Goal: Task Accomplishment & Management: Complete application form

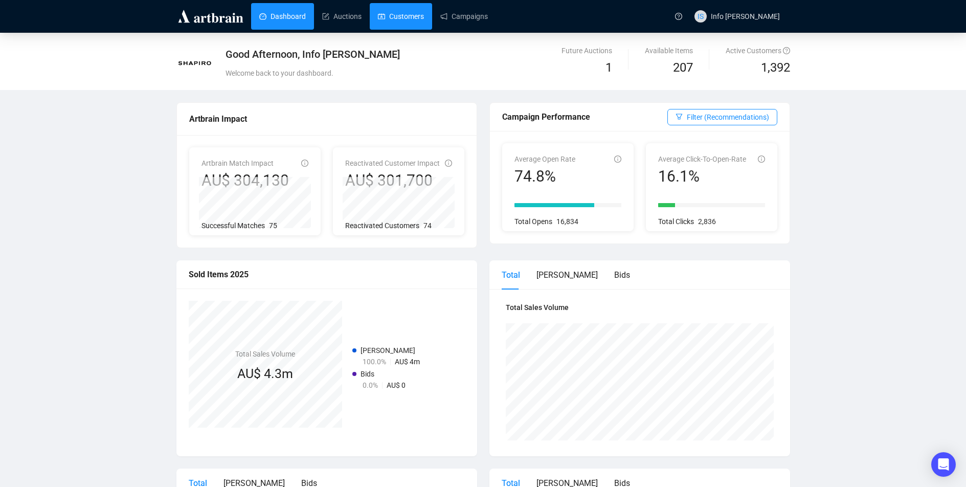
click at [406, 14] on link "Customers" at bounding box center [401, 16] width 46 height 27
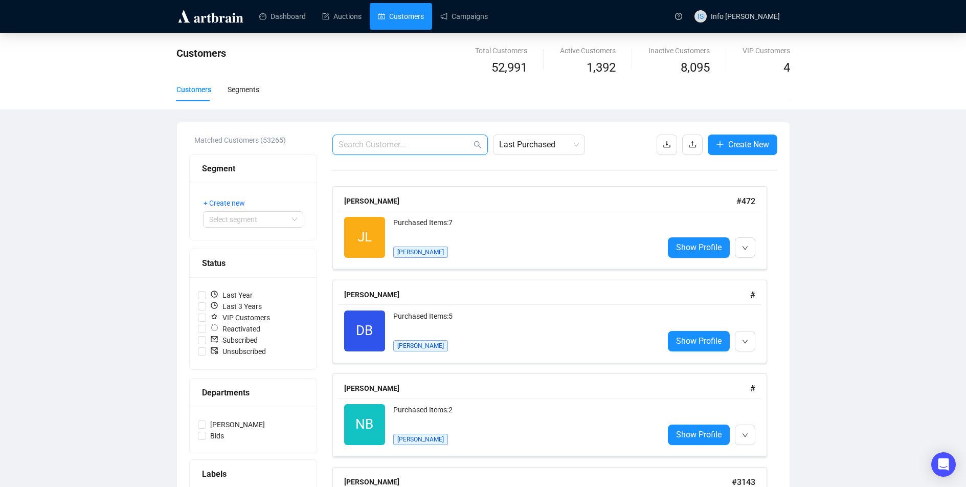
click at [440, 148] on input "text" at bounding box center [405, 145] width 133 height 12
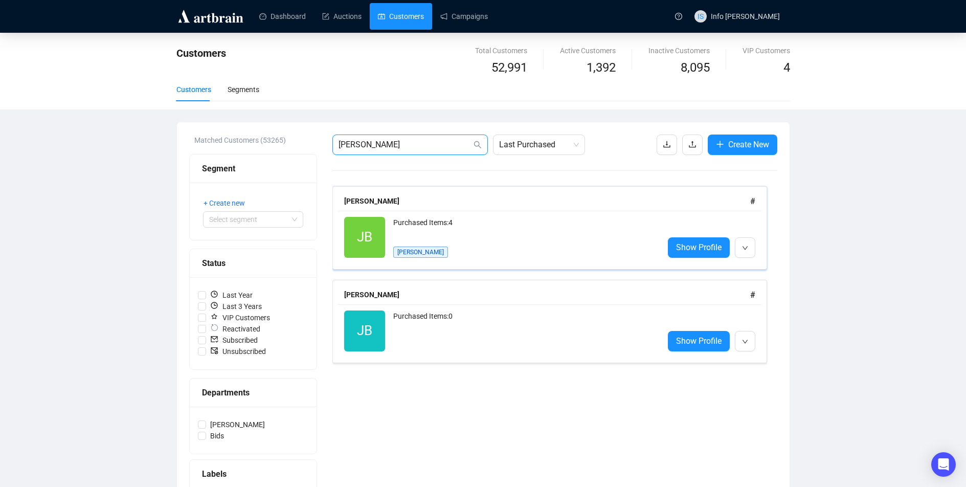
type input "[PERSON_NAME]"
click at [469, 226] on div "Purchased Items: 4" at bounding box center [524, 227] width 262 height 20
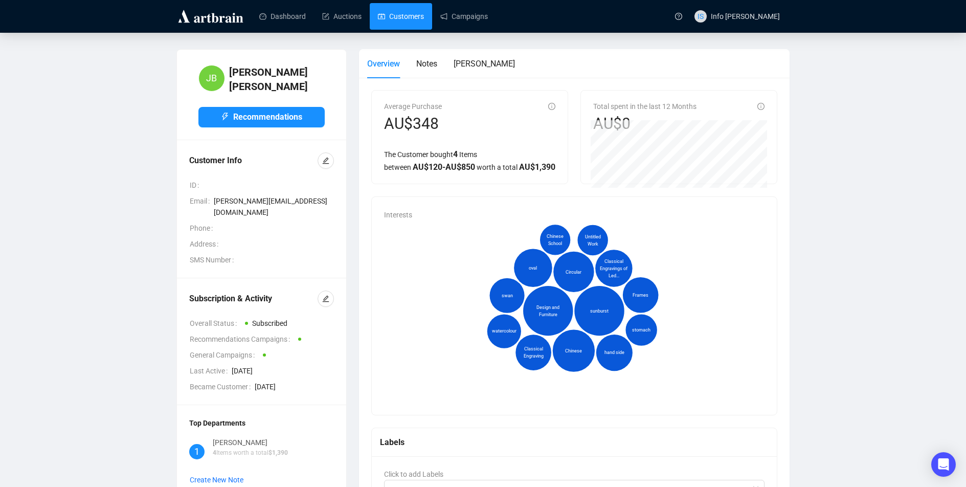
drag, startPoint x: 380, startPoint y: 18, endPoint x: 384, endPoint y: 26, distance: 8.7
click at [381, 18] on link "Customers" at bounding box center [401, 16] width 46 height 27
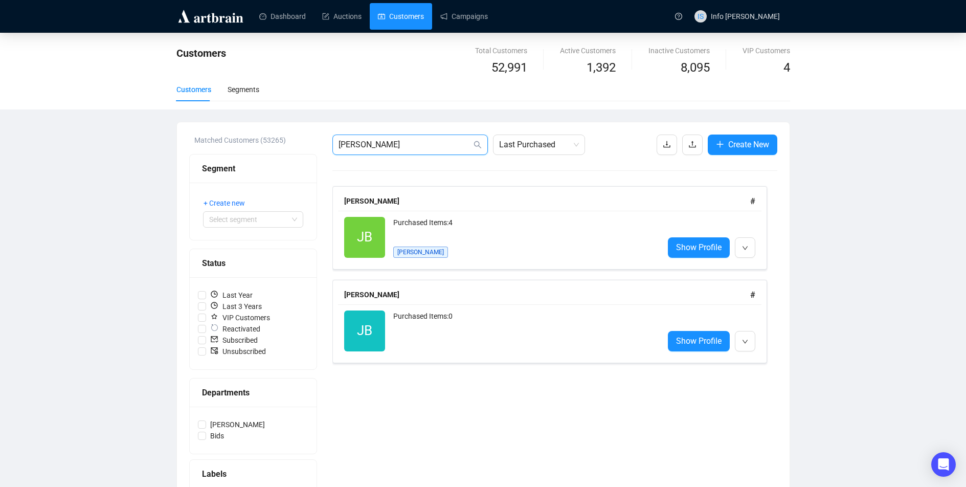
drag, startPoint x: 377, startPoint y: 141, endPoint x: 295, endPoint y: 138, distance: 82.4
click at [295, 139] on div "Matched Customers (53265) Segment + Create new Select segment Status Last Year …" at bounding box center [483, 355] width 588 height 443
click at [738, 141] on span "Create New" at bounding box center [748, 144] width 41 height 13
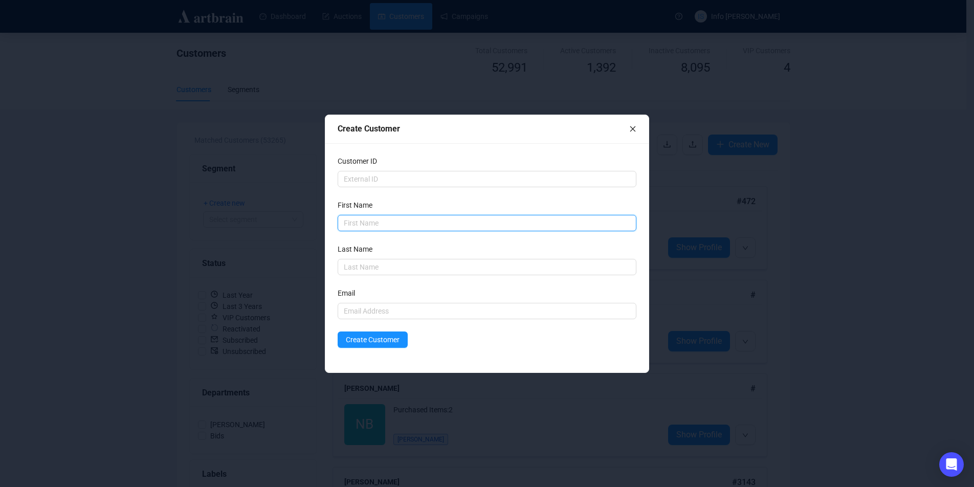
click at [394, 219] on input "text" at bounding box center [486, 223] width 299 height 16
drag, startPoint x: 382, startPoint y: 221, endPoint x: 363, endPoint y: 221, distance: 19.9
click at [363, 221] on input "Shades of Pale" at bounding box center [486, 223] width 299 height 16
type input "Shades of"
type input "Pale"
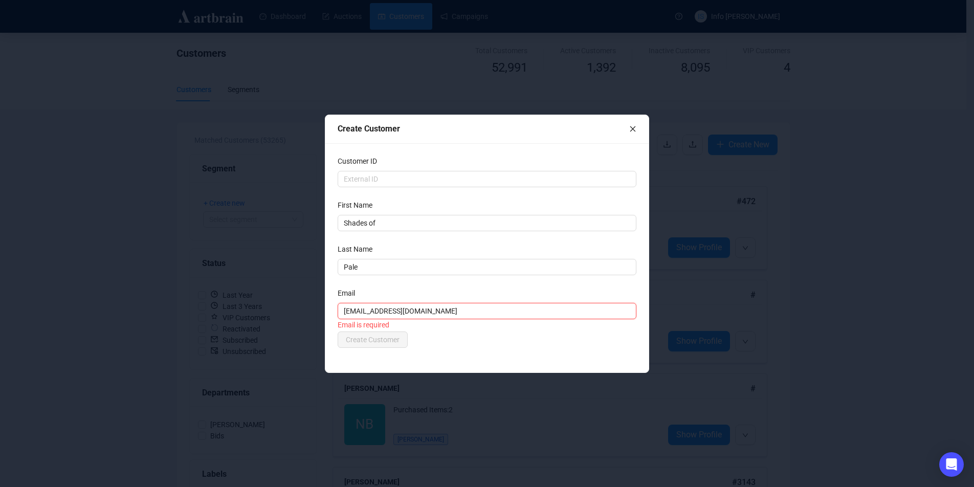
type input "[EMAIL_ADDRESS][DOMAIN_NAME]"
click at [377, 343] on span "Create Customer" at bounding box center [373, 339] width 54 height 11
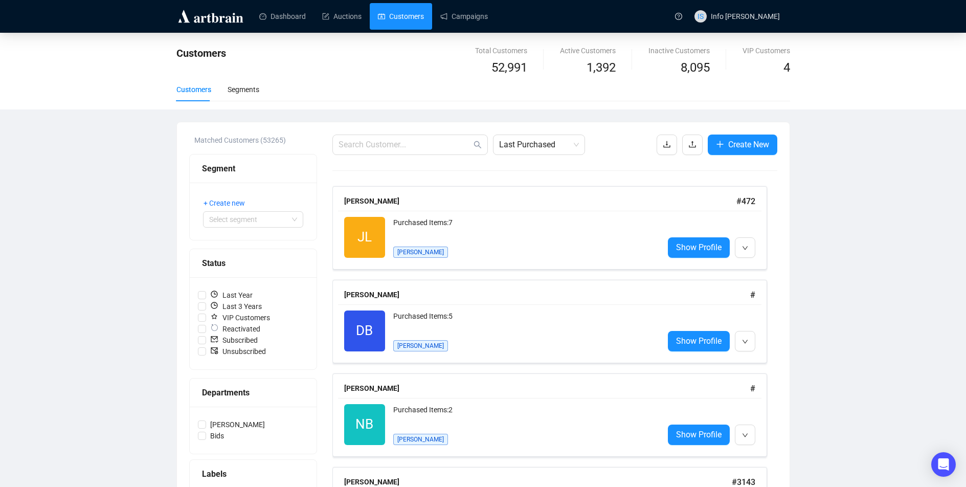
click at [377, 342] on span "DB" at bounding box center [364, 330] width 41 height 41
